Goal: Navigation & Orientation: Find specific page/section

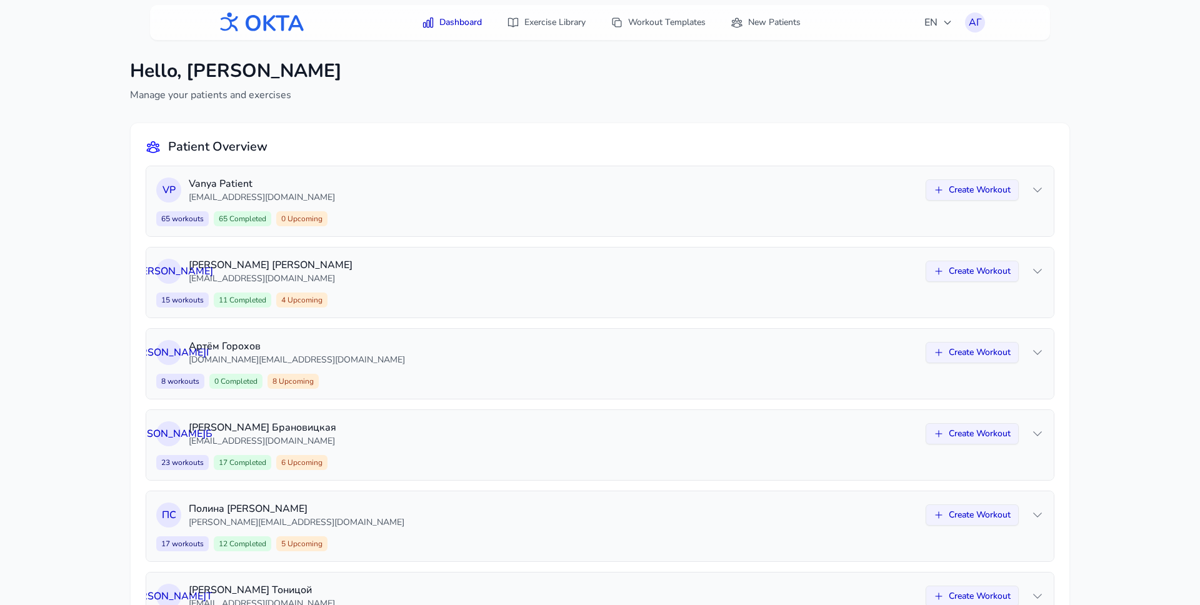
scroll to position [101, 0]
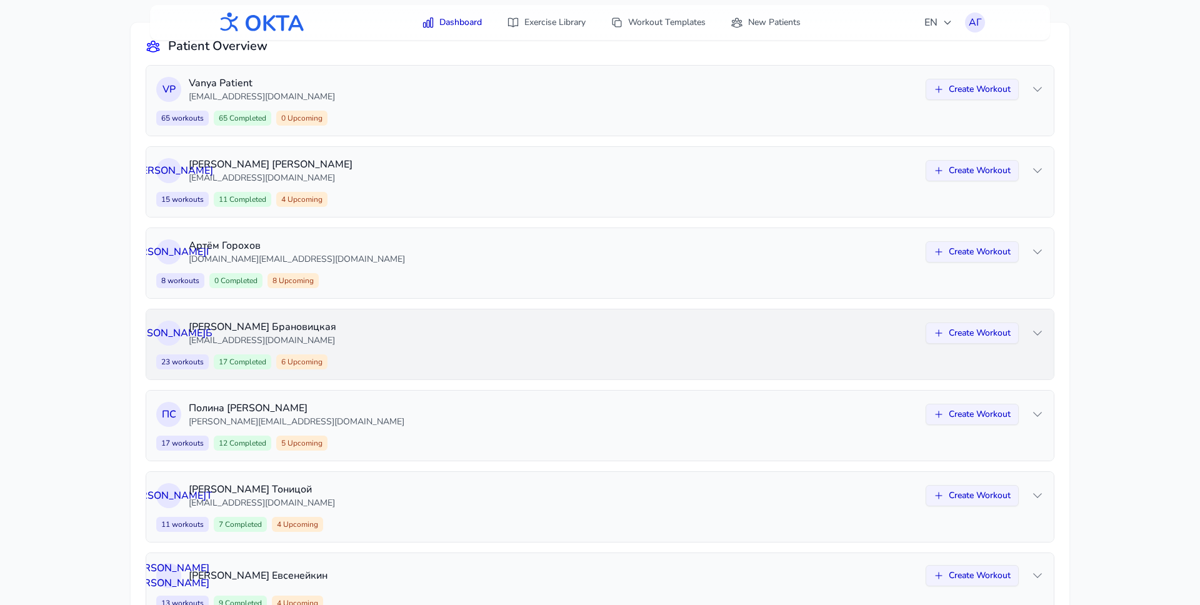
click at [503, 346] on p "[EMAIL_ADDRESS][DOMAIN_NAME]" at bounding box center [553, 340] width 729 height 13
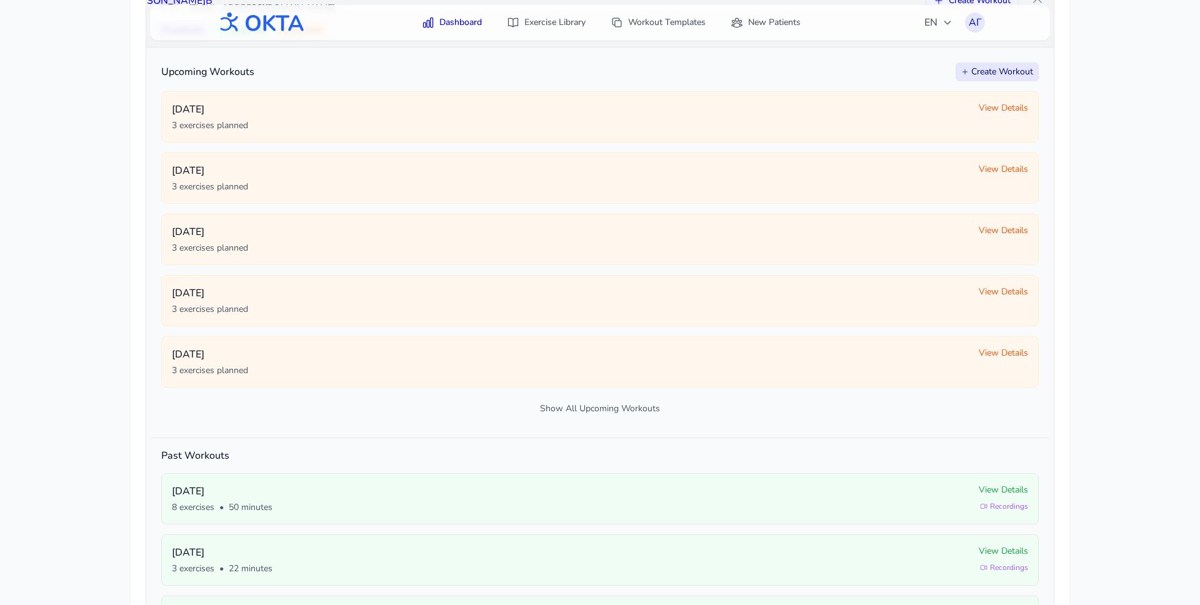
scroll to position [435, 0]
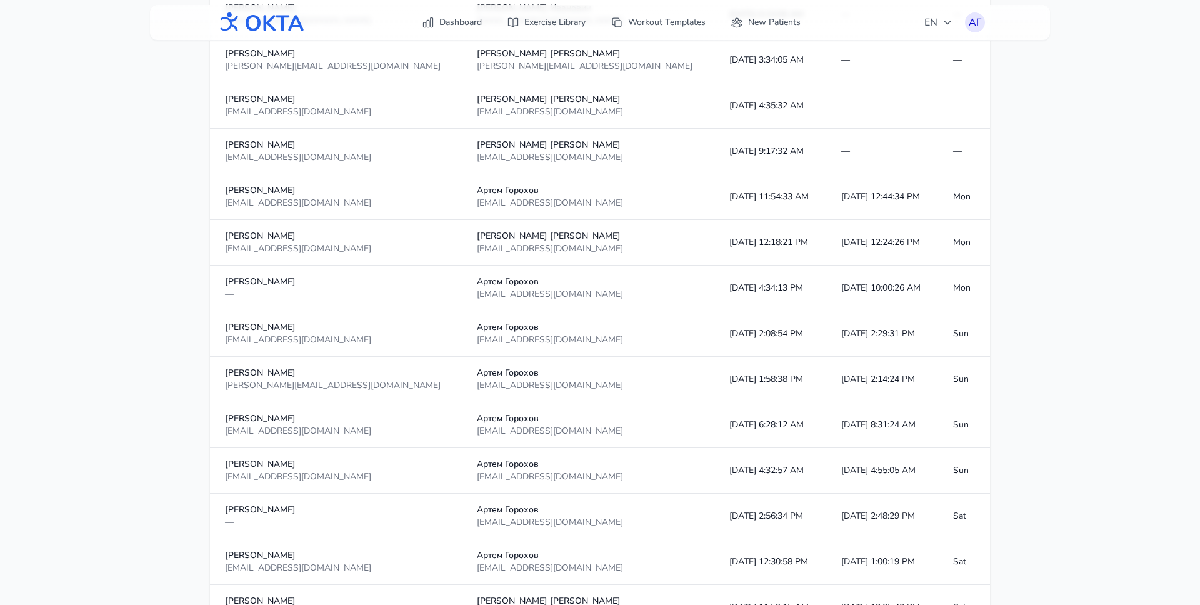
scroll to position [1086, 0]
click at [451, 29] on link "Dashboard" at bounding box center [451, 22] width 75 height 23
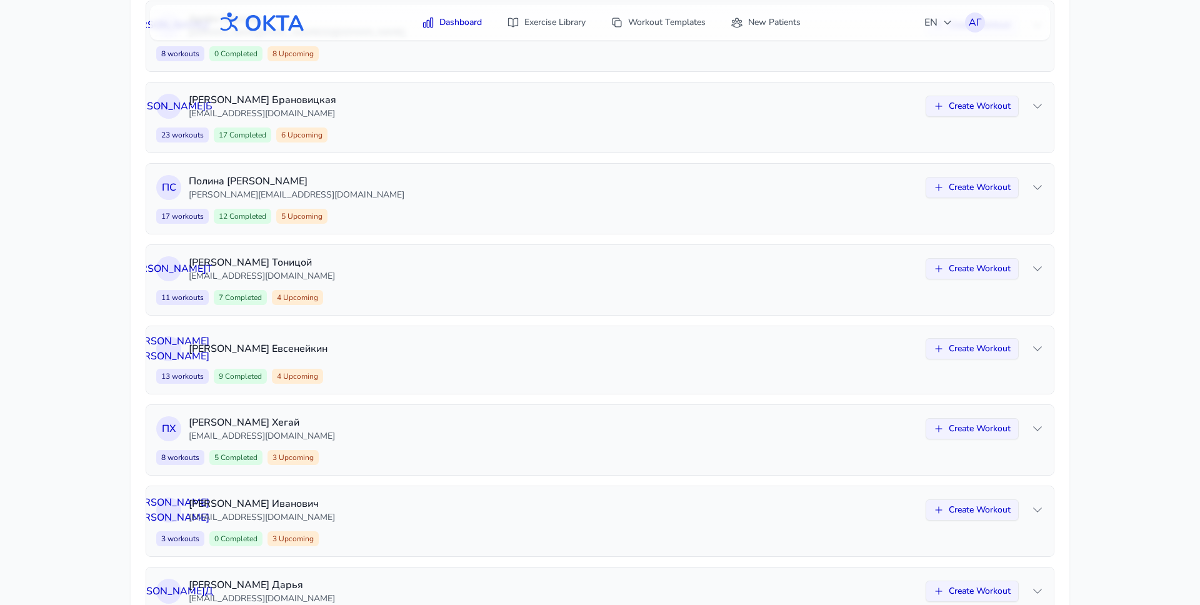
scroll to position [327, 0]
click at [526, 123] on div "А Б [PERSON_NAME] [EMAIL_ADDRESS][DOMAIN_NAME] Create Workout 23 workouts 17 Co…" at bounding box center [600, 118] width 908 height 70
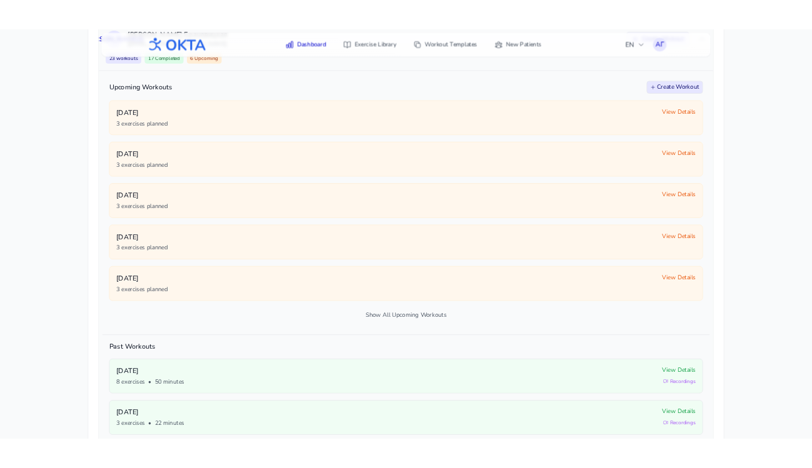
scroll to position [408, 0]
